Goal: Information Seeking & Learning: Find contact information

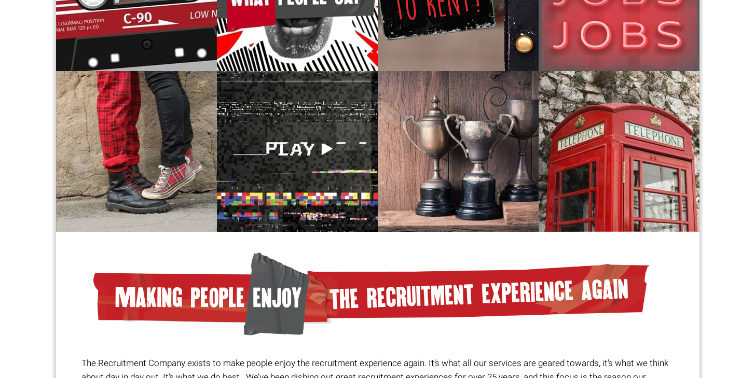
scroll to position [722, 0]
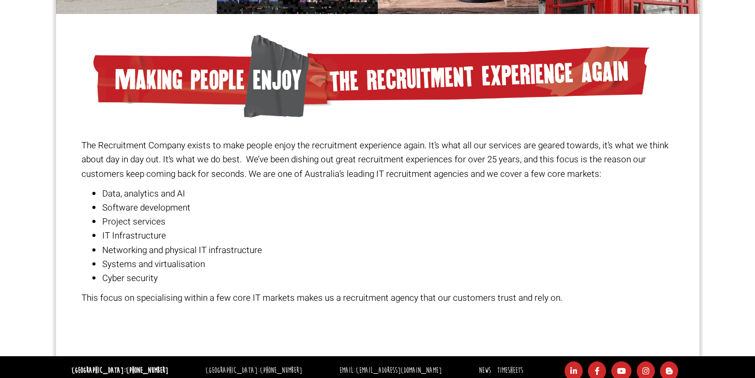
click at [147, 248] on li "Networking and physical IT infrastructure" at bounding box center [387, 250] width 571 height 14
click at [138, 280] on li "Cyber security" at bounding box center [387, 278] width 571 height 14
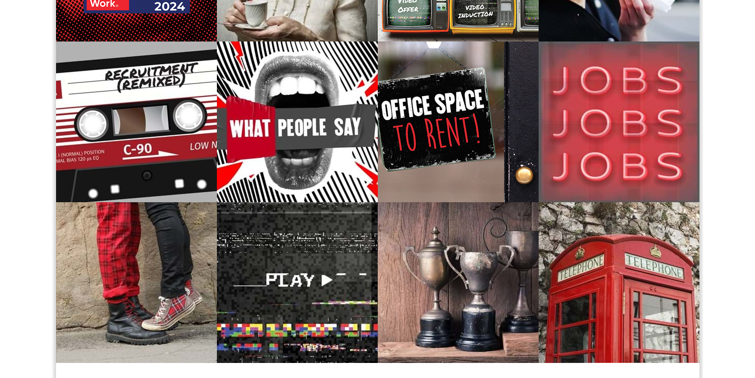
scroll to position [0, 0]
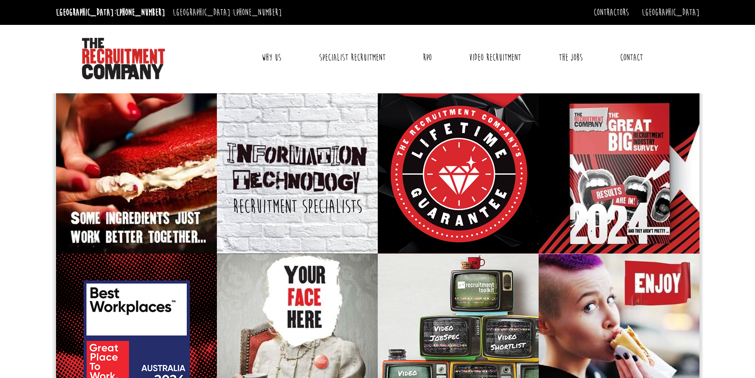
click at [623, 55] on link "Contact" at bounding box center [631, 58] width 38 height 26
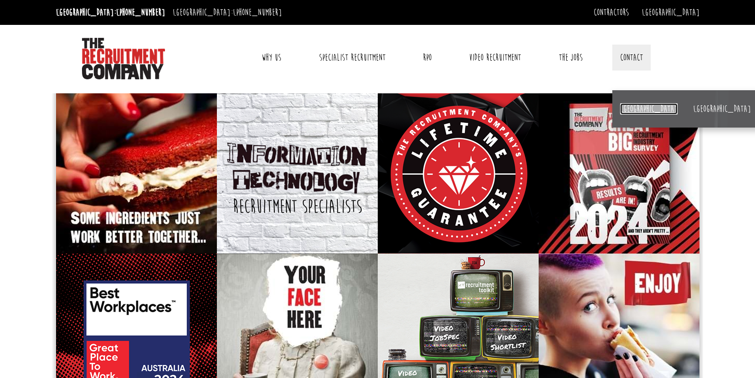
click at [627, 107] on link "[GEOGRAPHIC_DATA]" at bounding box center [649, 108] width 58 height 11
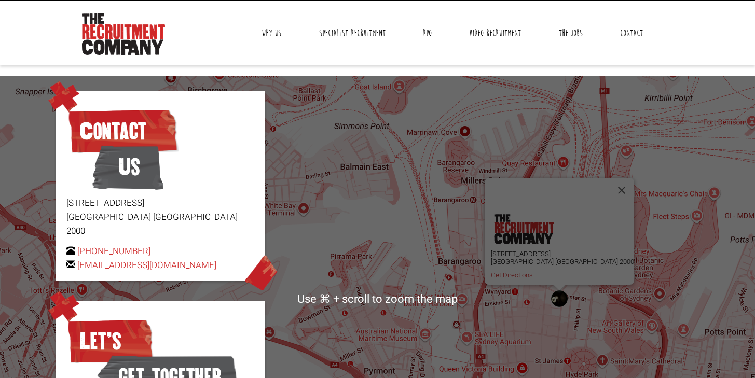
scroll to position [21, 0]
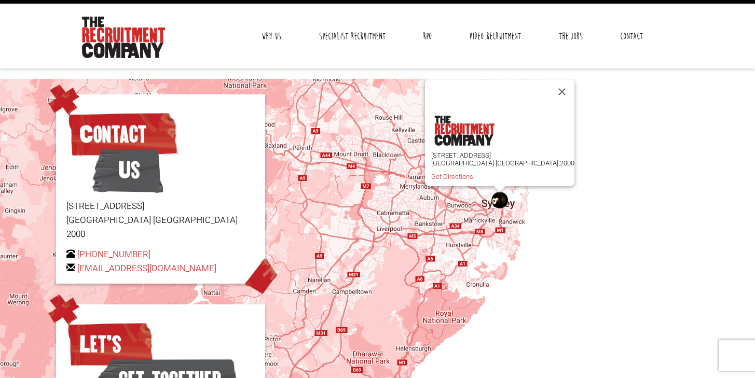
drag, startPoint x: 482, startPoint y: 225, endPoint x: 518, endPoint y: 199, distance: 44.3
click at [518, 199] on div "Level 15, 1 Castlereagh Street Sydney NSW 2000 Get Directions" at bounding box center [377, 302] width 755 height 446
click at [520, 198] on div "Level 15, 1 Castlereagh Street Sydney NSW 2000 Get Directions" at bounding box center [377, 302] width 755 height 446
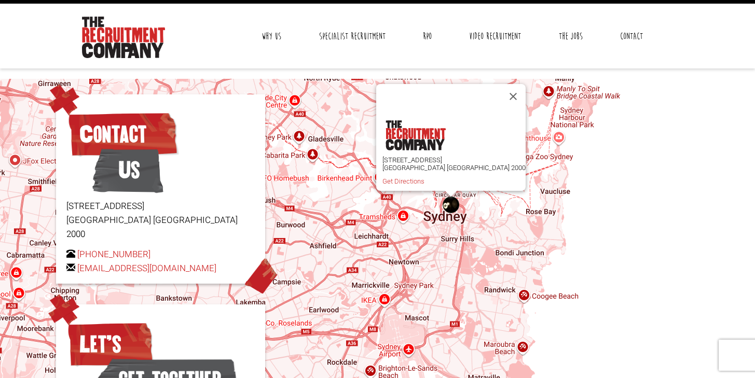
click at [481, 211] on div "Level 15, 1 Castlereagh Street Sydney NSW 2000 Get Directions" at bounding box center [377, 302] width 755 height 446
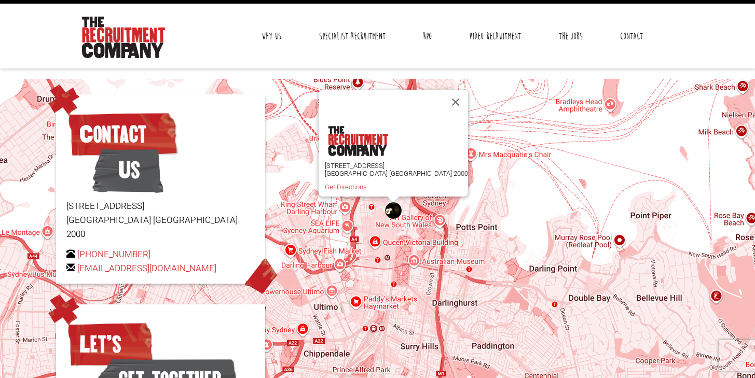
drag, startPoint x: 411, startPoint y: 211, endPoint x: 446, endPoint y: 235, distance: 42.9
click at [446, 235] on div "Level 15, 1 Castlereagh Street Sydney NSW 2000 Get Directions" at bounding box center [377, 302] width 755 height 446
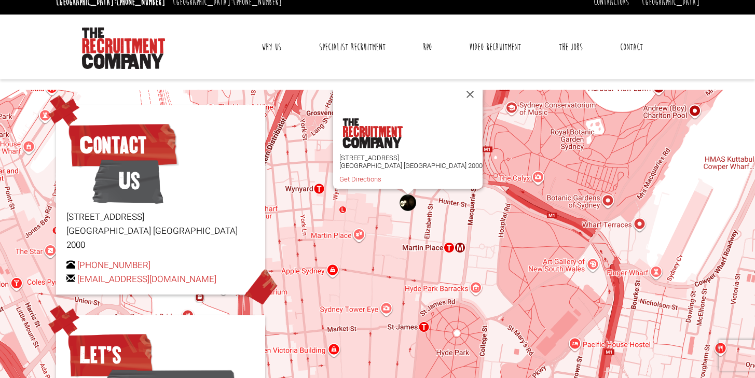
scroll to position [4, 0]
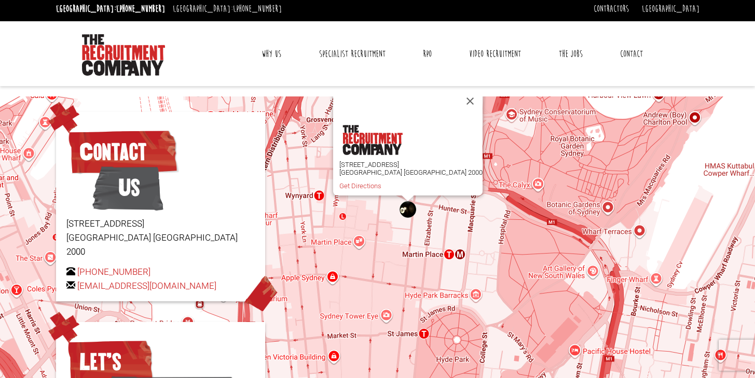
drag, startPoint x: 188, startPoint y: 63, endPoint x: 76, endPoint y: 39, distance: 114.2
click at [76, 39] on div "Toggle navigation Why Us Reviews Awards Why contract through us? News & Blog Sp…" at bounding box center [377, 53] width 651 height 65
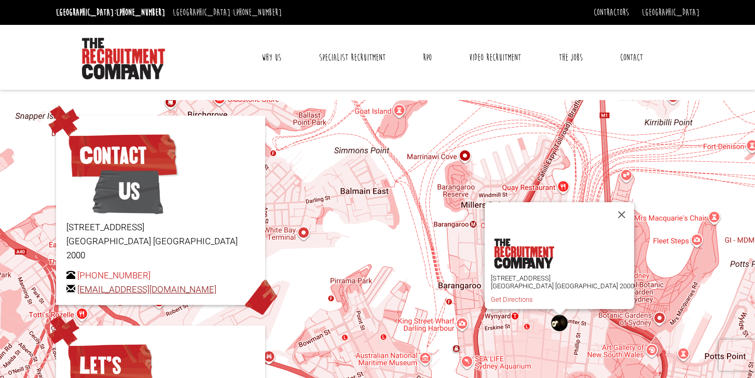
drag, startPoint x: 225, startPoint y: 278, endPoint x: 78, endPoint y: 274, distance: 146.9
click at [78, 274] on p "[PHONE_NUMBER] [EMAIL_ADDRESS][DOMAIN_NAME]" at bounding box center [160, 283] width 188 height 28
copy link "[EMAIL_ADDRESS][DOMAIN_NAME]"
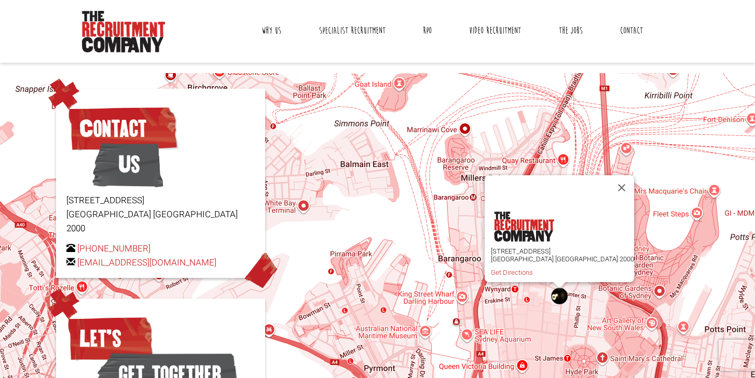
click at [225, 242] on p "[PHONE_NUMBER] [EMAIL_ADDRESS][DOMAIN_NAME]" at bounding box center [160, 256] width 188 height 28
drag, startPoint x: 225, startPoint y: 244, endPoint x: 77, endPoint y: 251, distance: 148.0
click at [77, 251] on p "[PHONE_NUMBER] [EMAIL_ADDRESS][DOMAIN_NAME]" at bounding box center [160, 256] width 188 height 28
copy link "[EMAIL_ADDRESS][DOMAIN_NAME]"
